Goal: Information Seeking & Learning: Find specific fact

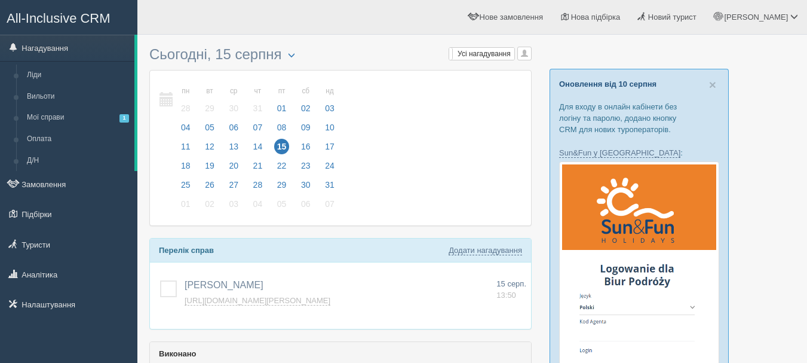
click at [580, 85] on link "Оновлення від 10 серпня" at bounding box center [607, 83] width 97 height 9
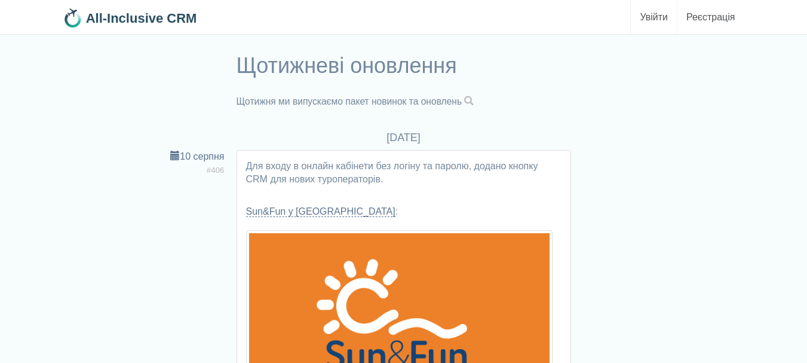
click at [474, 99] on span at bounding box center [469, 101] width 10 height 10
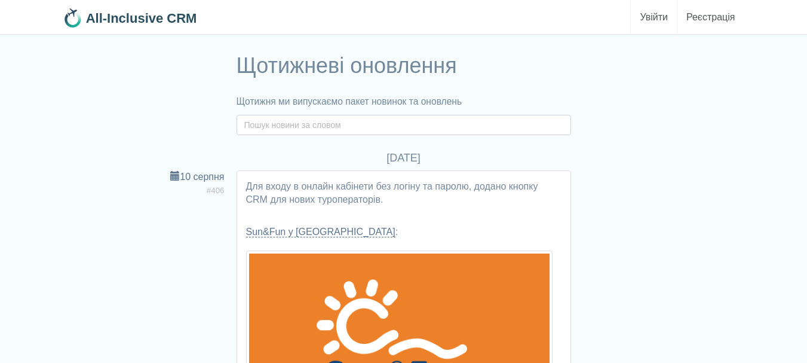
click at [463, 131] on input "text" at bounding box center [404, 125] width 335 height 20
type input "перерахувати"
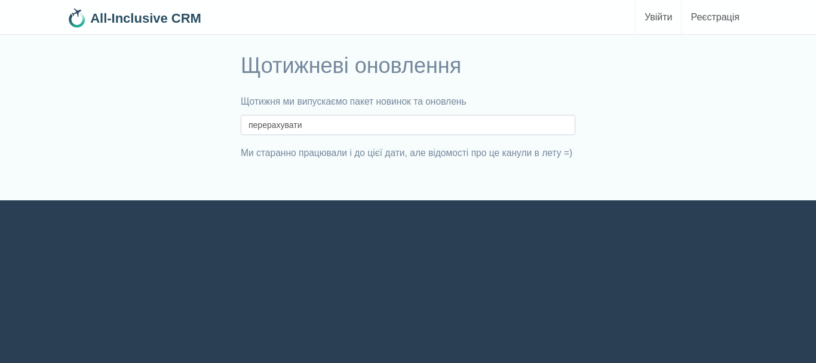
click at [371, 128] on input "перерахувати" at bounding box center [408, 125] width 335 height 20
type input "перерахувати"
click at [342, 123] on input "перерахувати" at bounding box center [408, 125] width 335 height 20
type input "перерахува"
drag, startPoint x: 312, startPoint y: 130, endPoint x: 182, endPoint y: 140, distance: 130.6
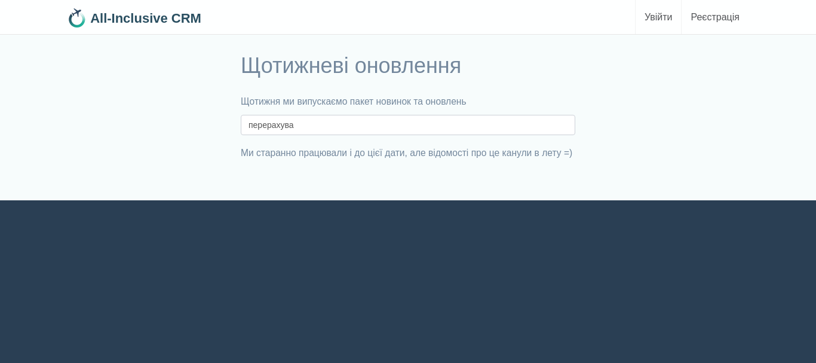
click at [182, 141] on div "Щотижневі оновлення Щотижня ми випускаємо пакет новинок та оновлень [GEOGRAPHIC…" at bounding box center [408, 124] width 699 height 152
type input "Албена"
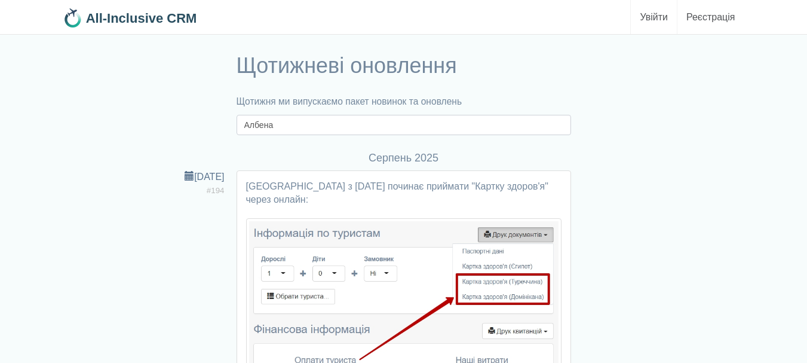
click at [294, 126] on input "Албена" at bounding box center [404, 125] width 335 height 20
type input "Албена"
click at [320, 118] on input "Албена" at bounding box center [404, 125] width 335 height 20
drag, startPoint x: 317, startPoint y: 121, endPoint x: 213, endPoint y: 118, distance: 104.0
click at [216, 122] on div "Щотижневі оновлення Щотижня ми випускаємо пакет новинок та оновлень [GEOGRAPHIC…" at bounding box center [403, 91] width 693 height 87
